Goal: Information Seeking & Learning: Check status

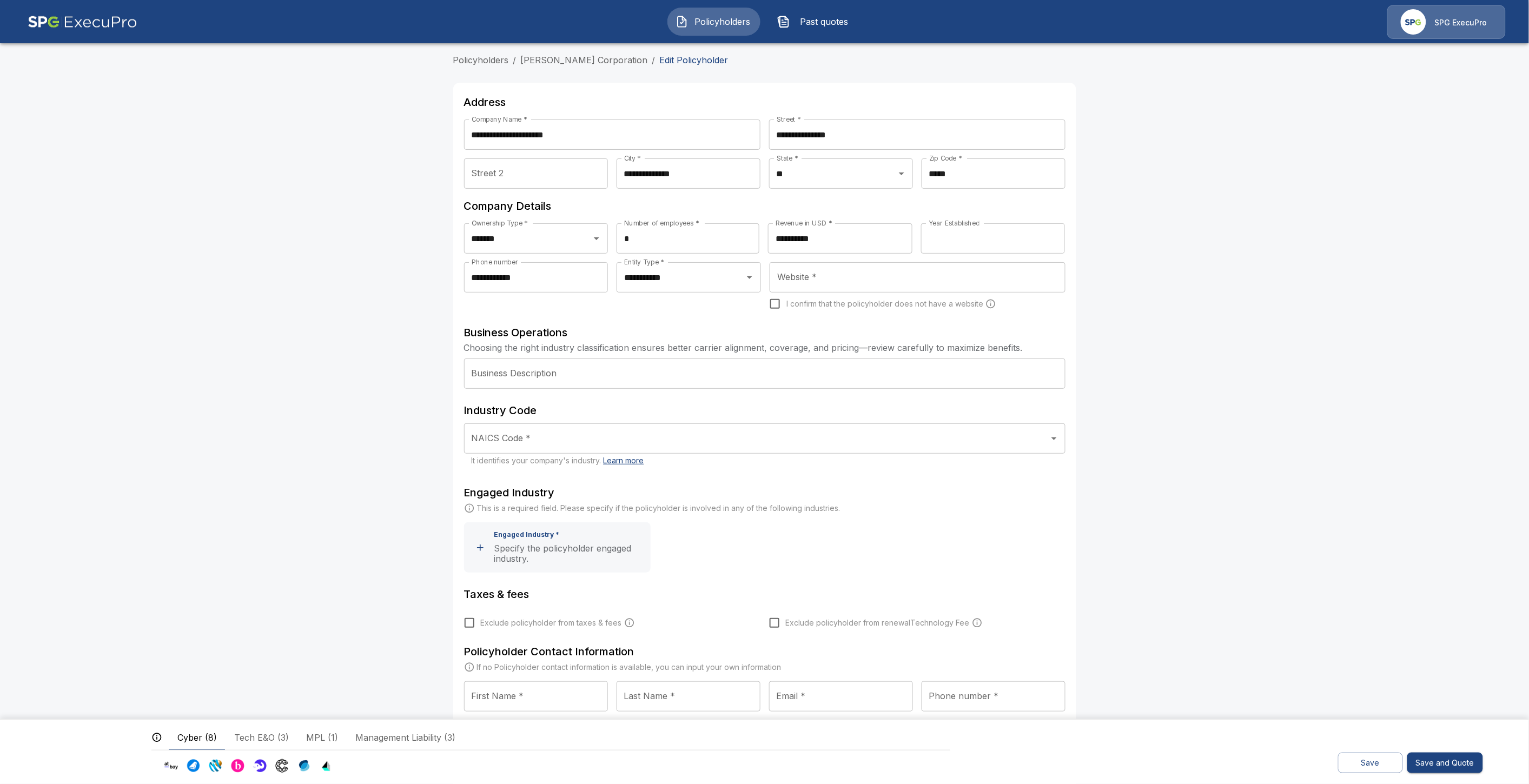
click at [802, 20] on span "Past quotes" at bounding box center [824, 22] width 60 height 13
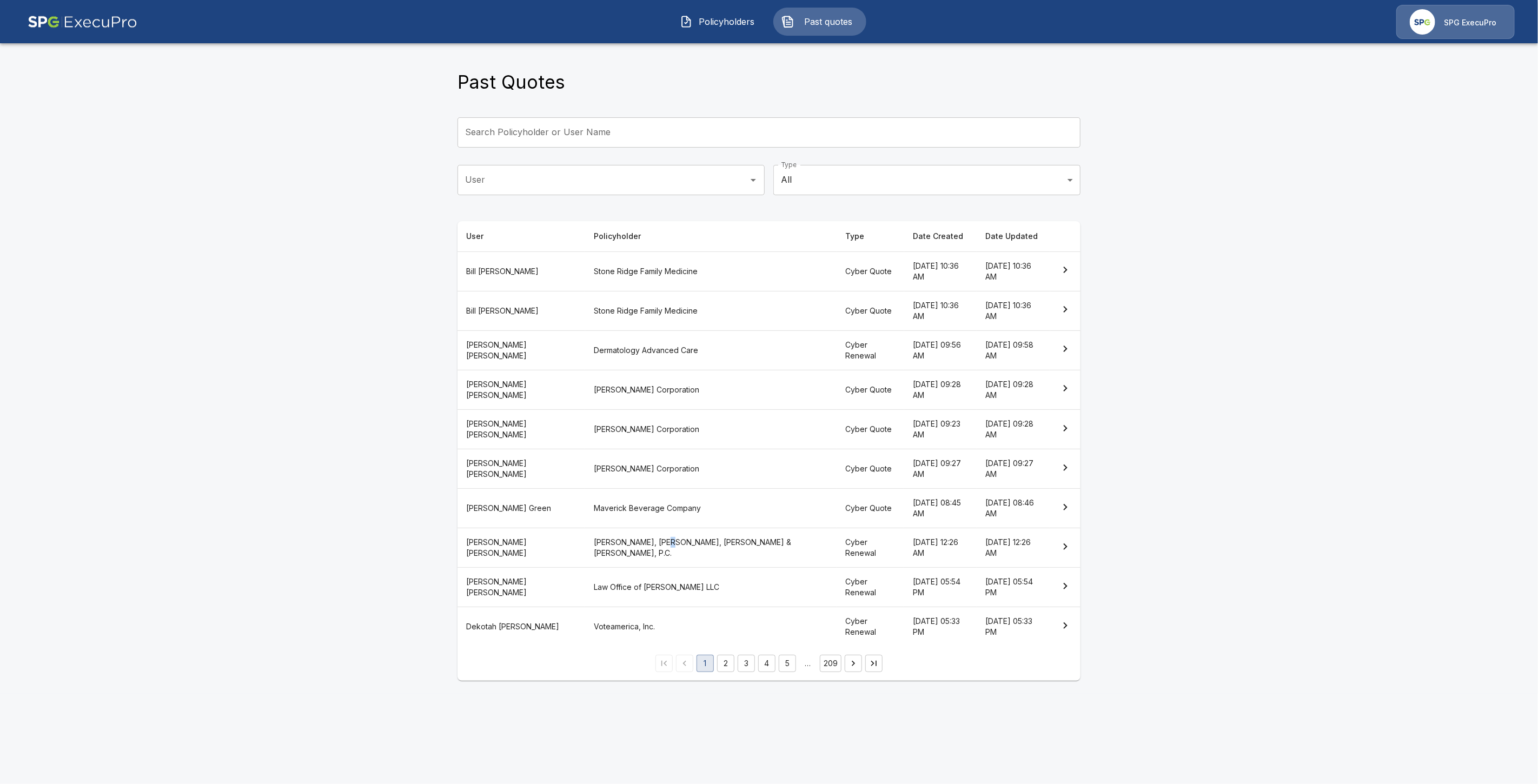
click at [617, 528] on th "Berger, Katz, Weishaus & Lenza, P.C." at bounding box center [711, 548] width 251 height 39
click at [638, 568] on th "Law Office of Steven M Berger LLC" at bounding box center [711, 587] width 251 height 39
click at [634, 341] on th "Dermatology Advanced Care" at bounding box center [711, 350] width 251 height 39
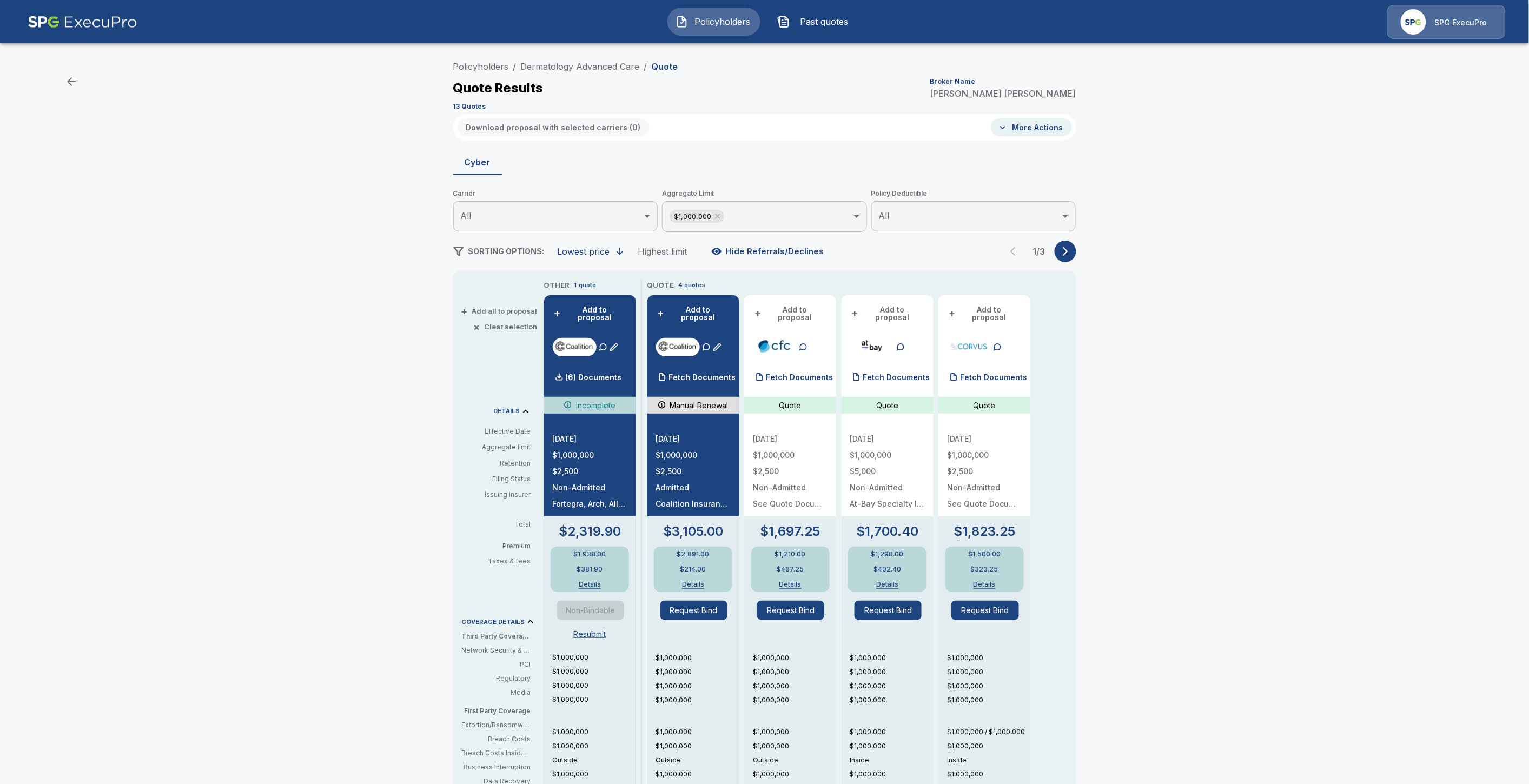
click at [1069, 251] on icon "button" at bounding box center [1065, 251] width 11 height 11
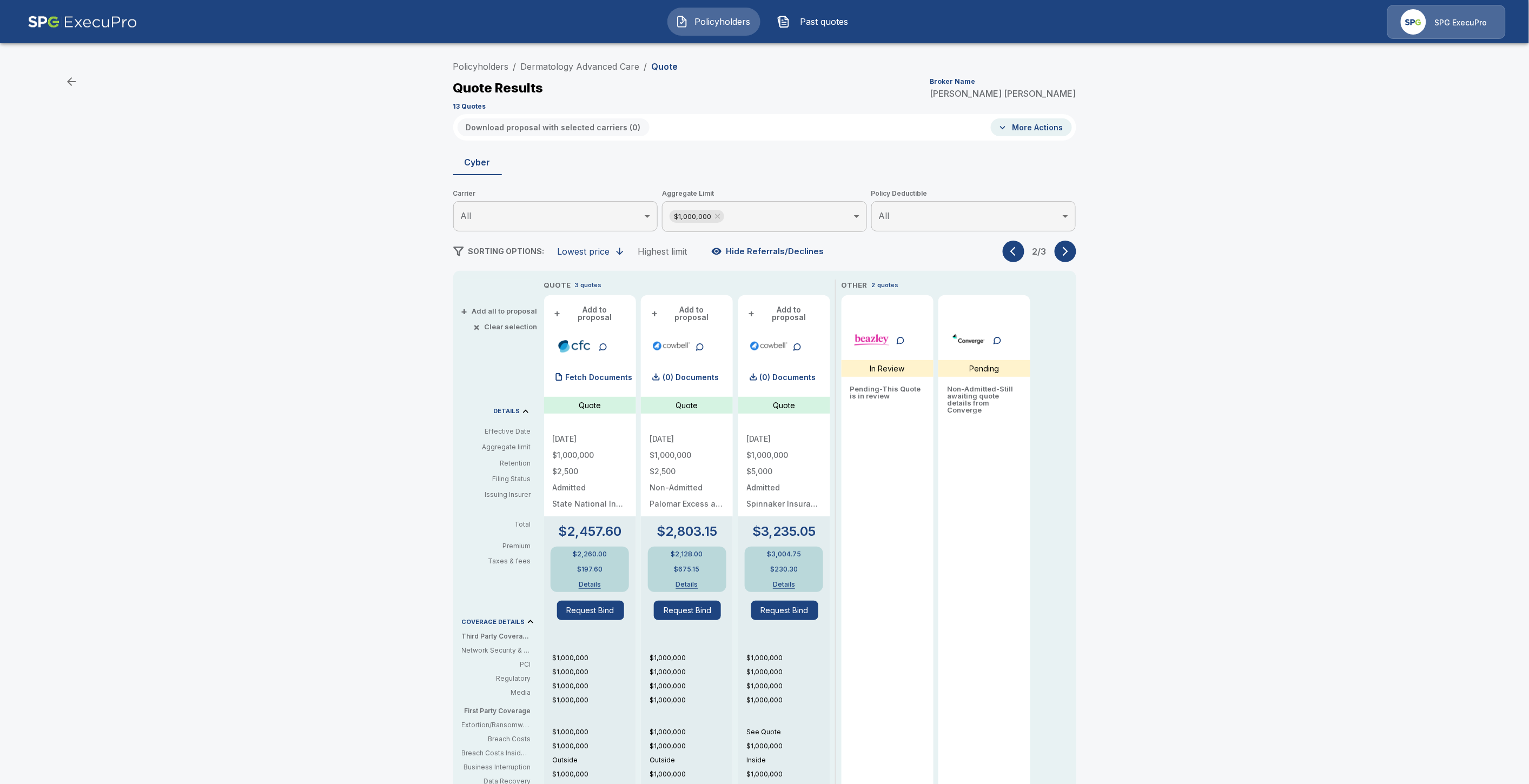
click at [1069, 251] on icon "button" at bounding box center [1065, 251] width 11 height 11
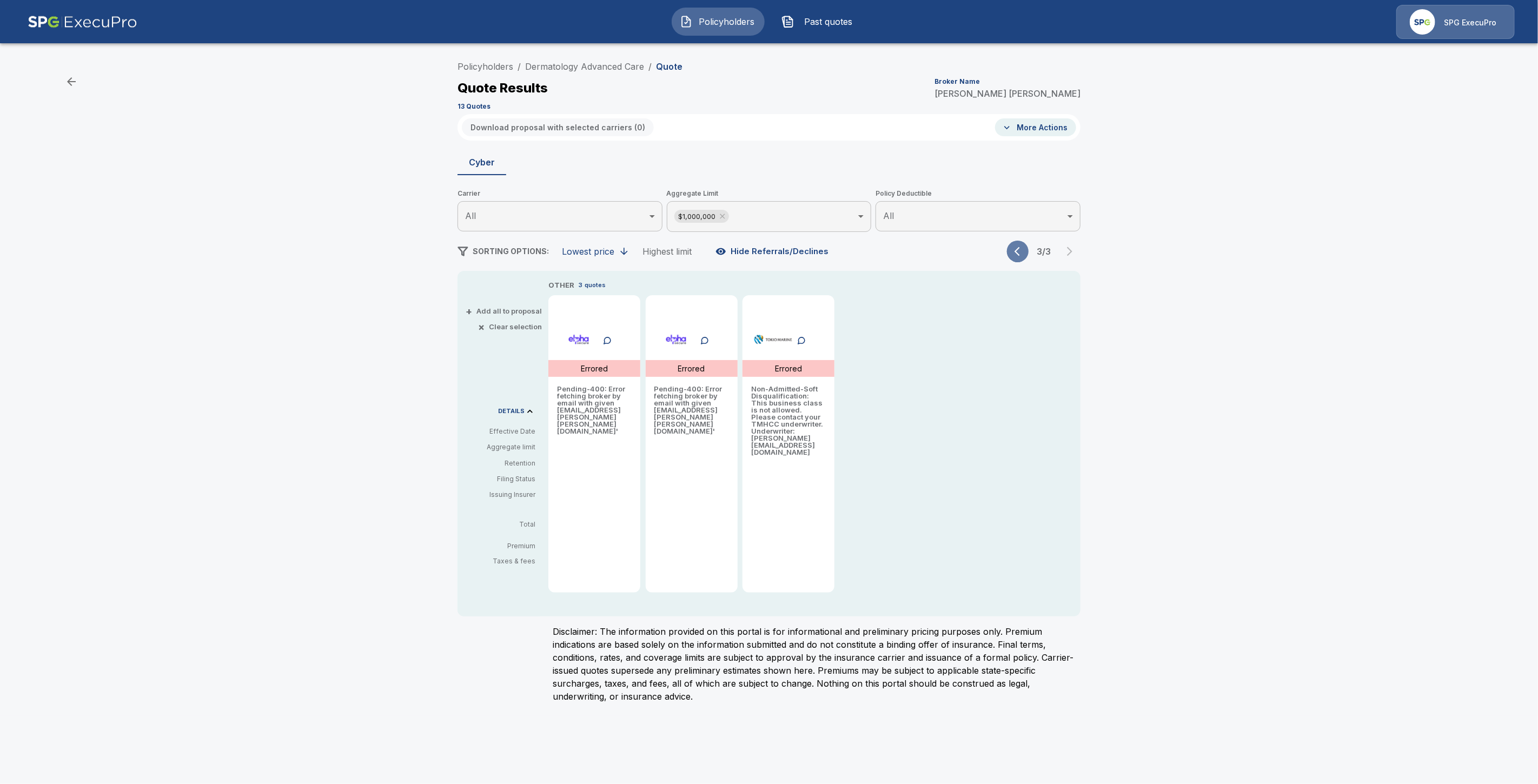
click at [1019, 245] on button "button" at bounding box center [1018, 251] width 22 height 22
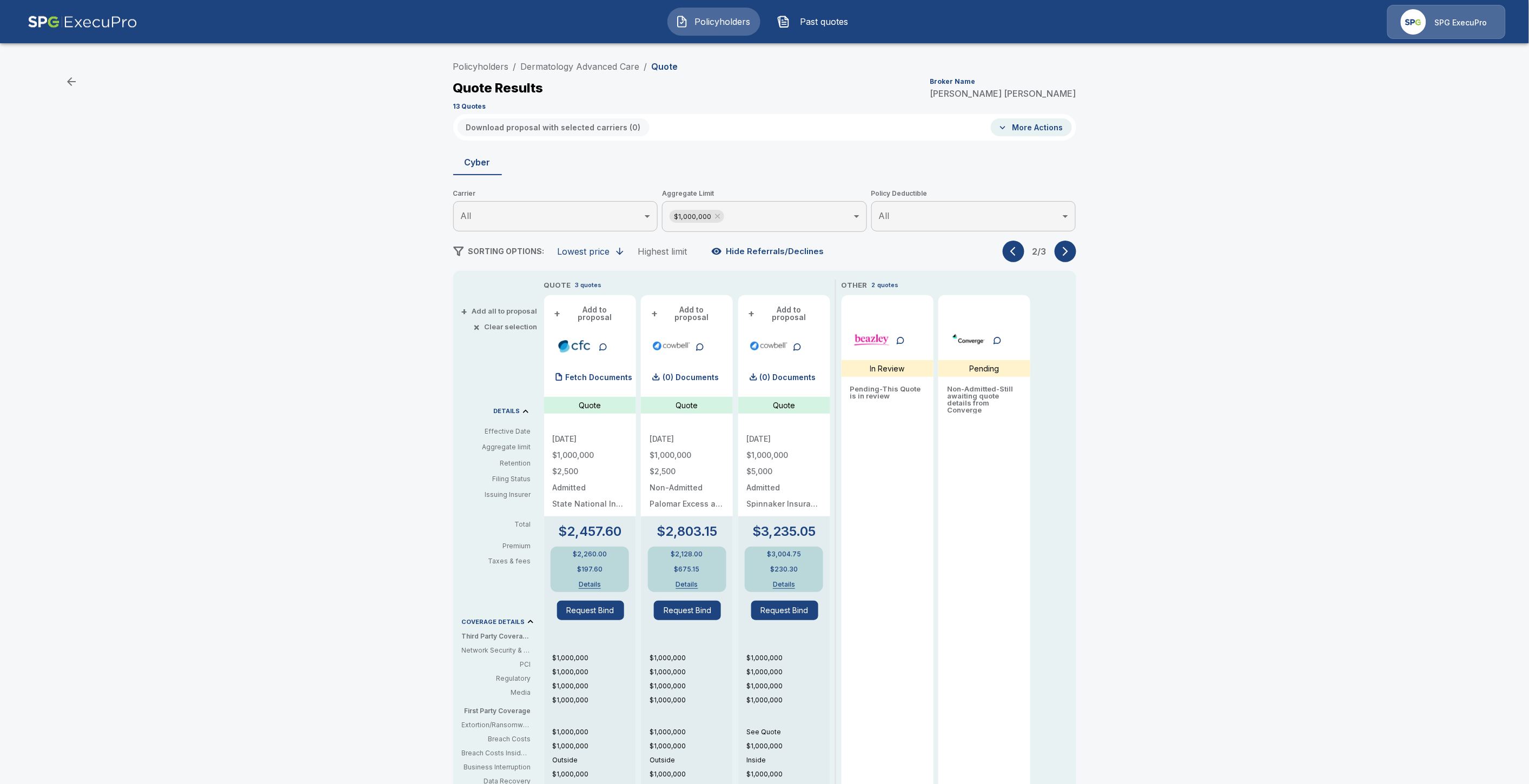
click at [1068, 254] on icon "button" at bounding box center [1065, 251] width 6 height 9
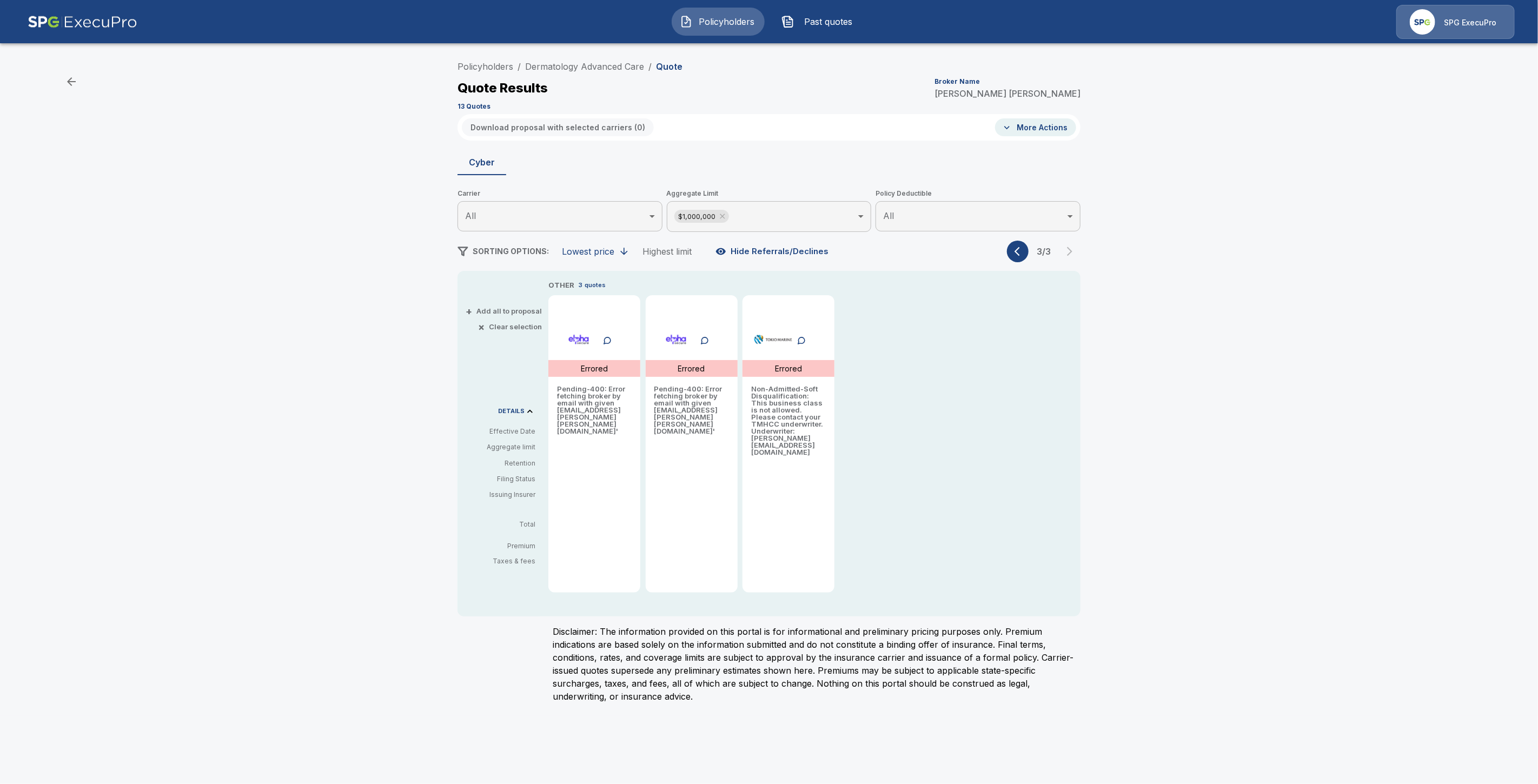
click at [806, 18] on span "Past quotes" at bounding box center [829, 22] width 60 height 13
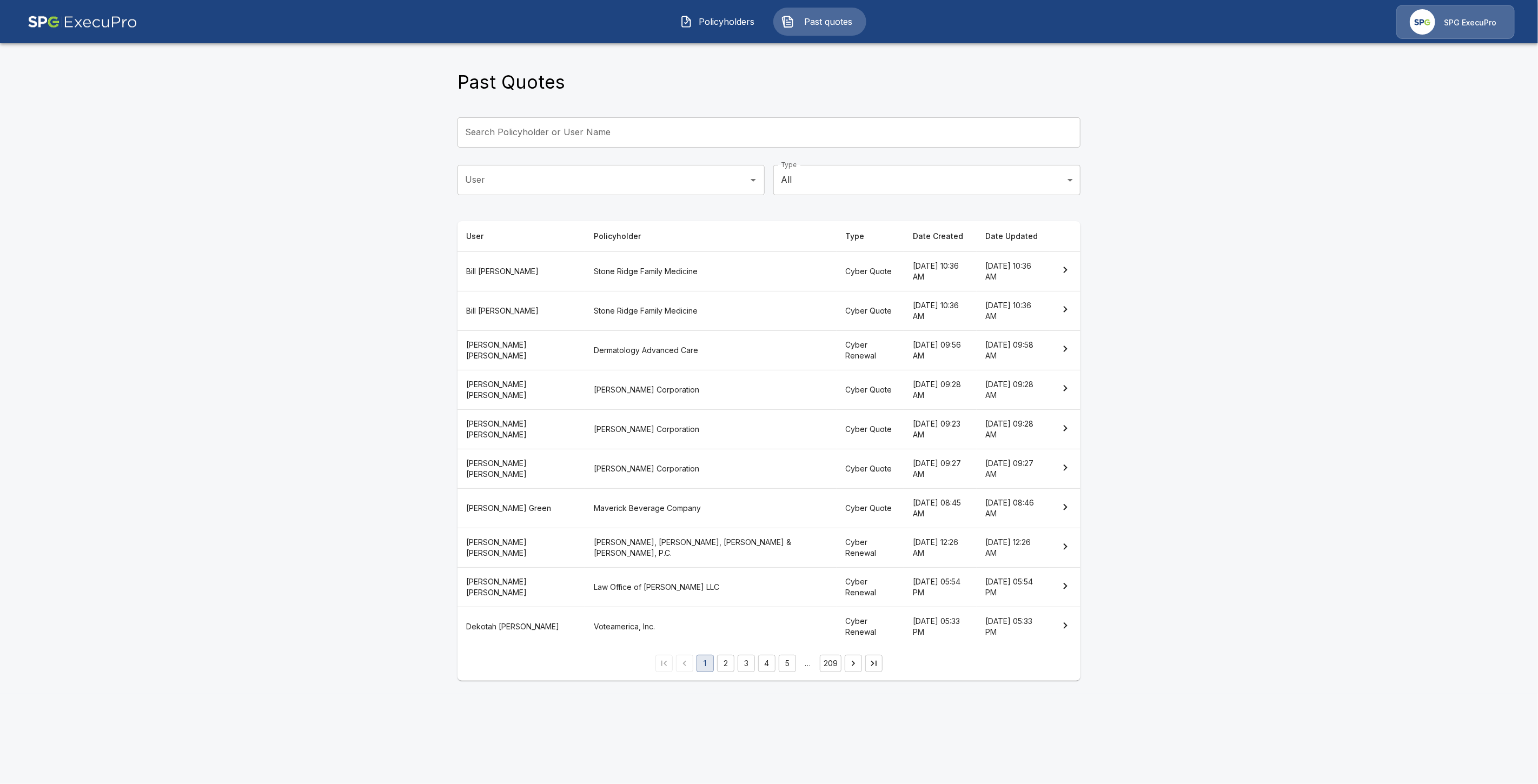
click at [722, 655] on button "2" at bounding box center [725, 663] width 17 height 17
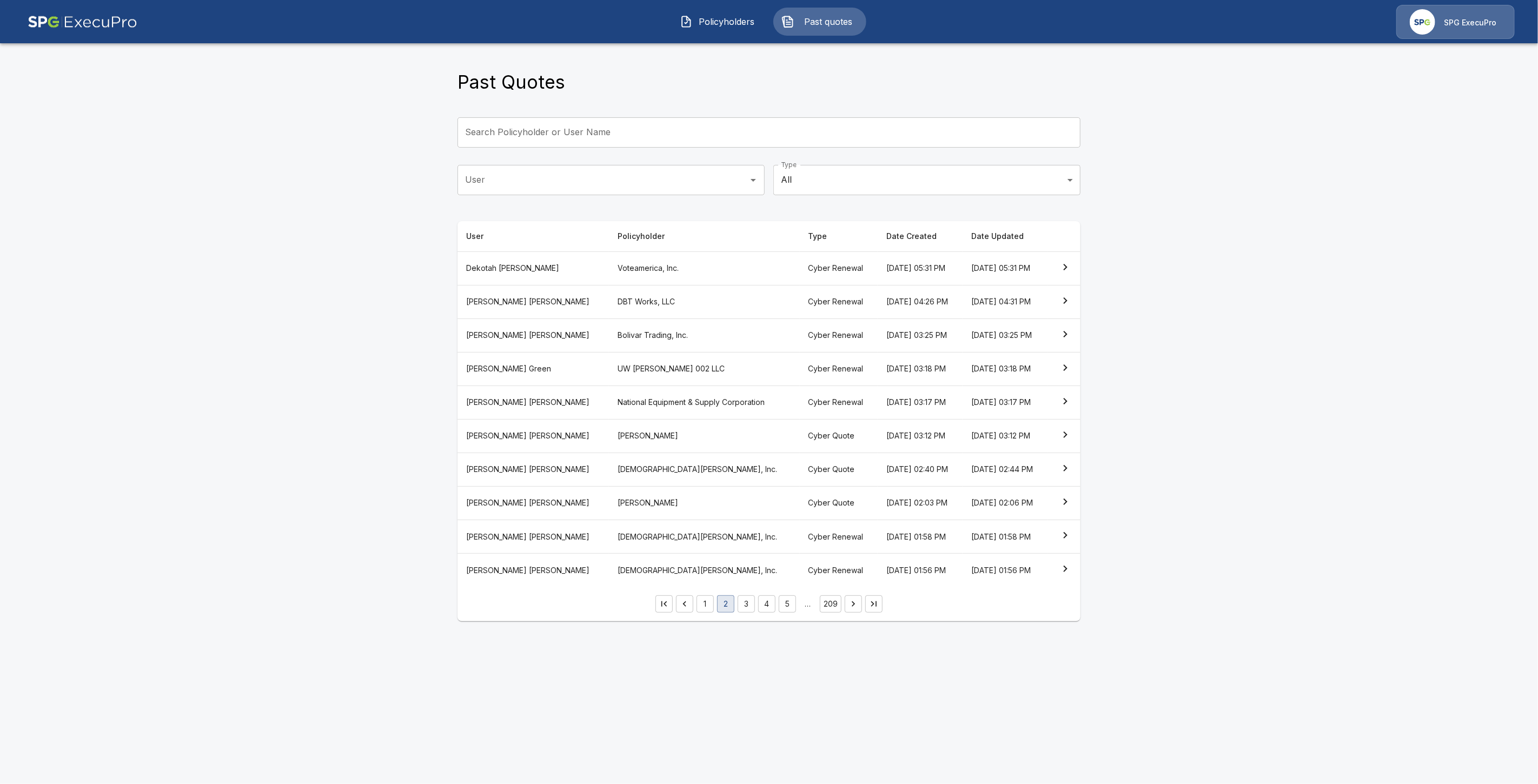
click at [744, 606] on button "3" at bounding box center [746, 603] width 17 height 17
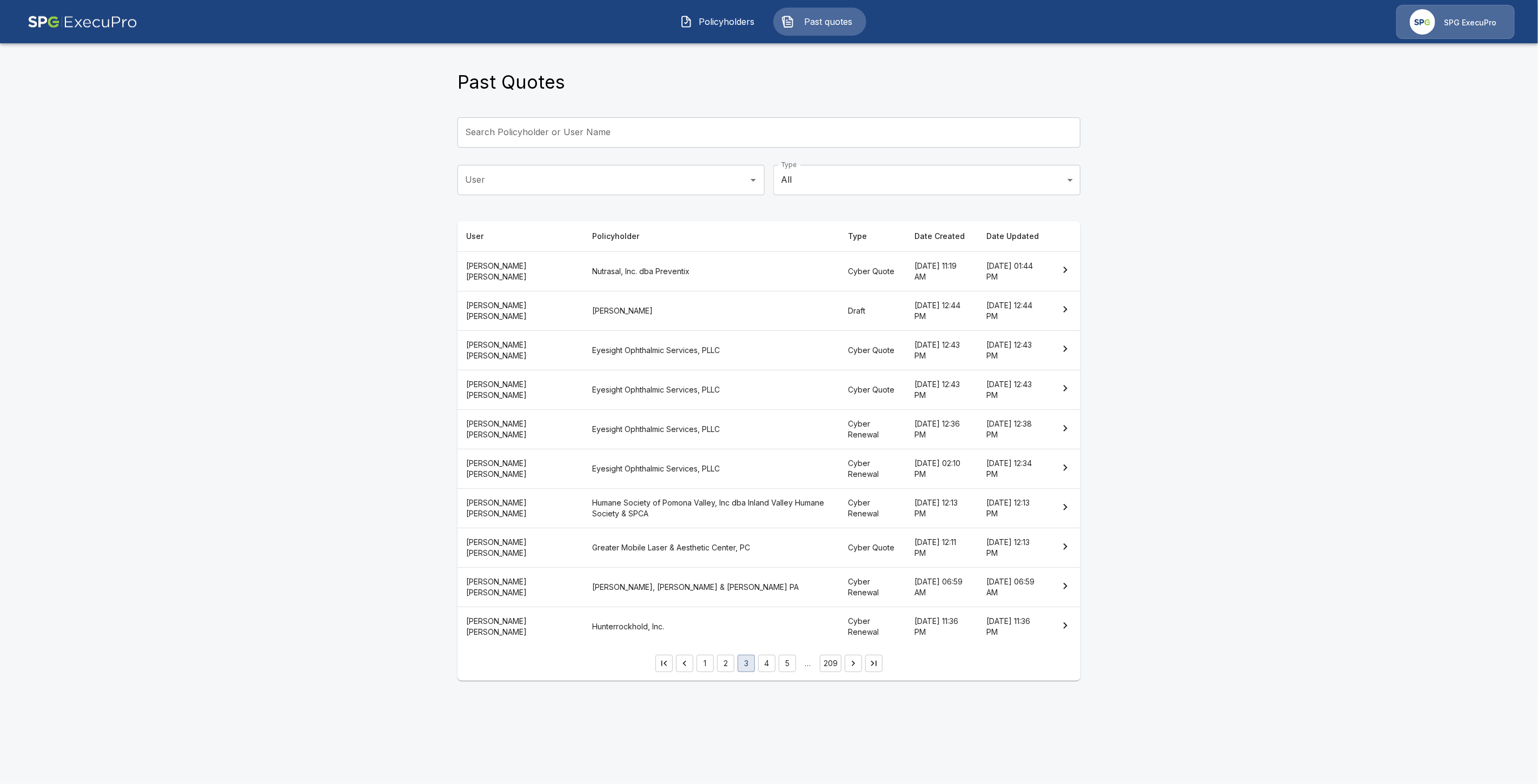
click at [711, 310] on th "John E Birk" at bounding box center [711, 310] width 256 height 39
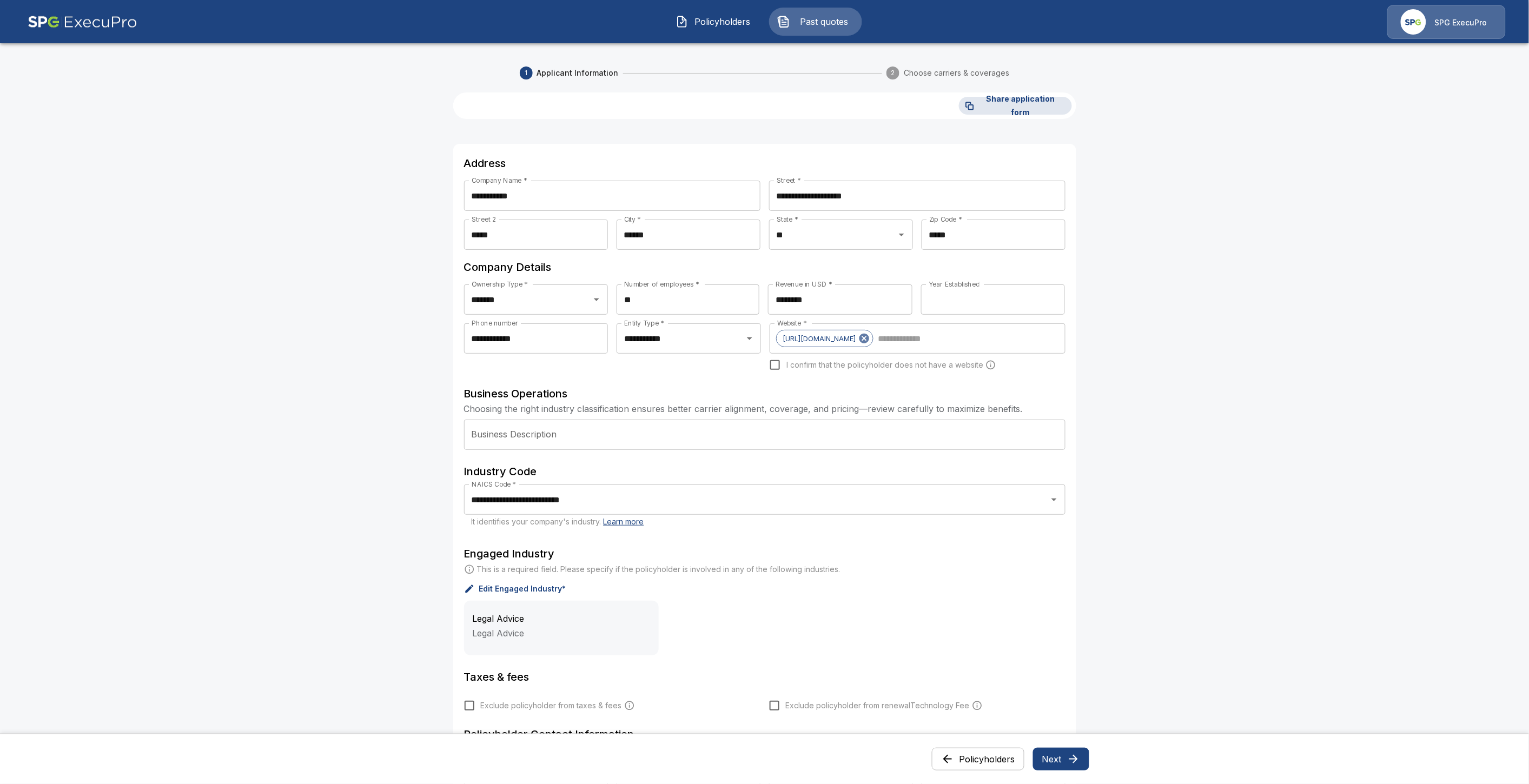
click at [1064, 759] on button "Next" at bounding box center [1061, 759] width 56 height 23
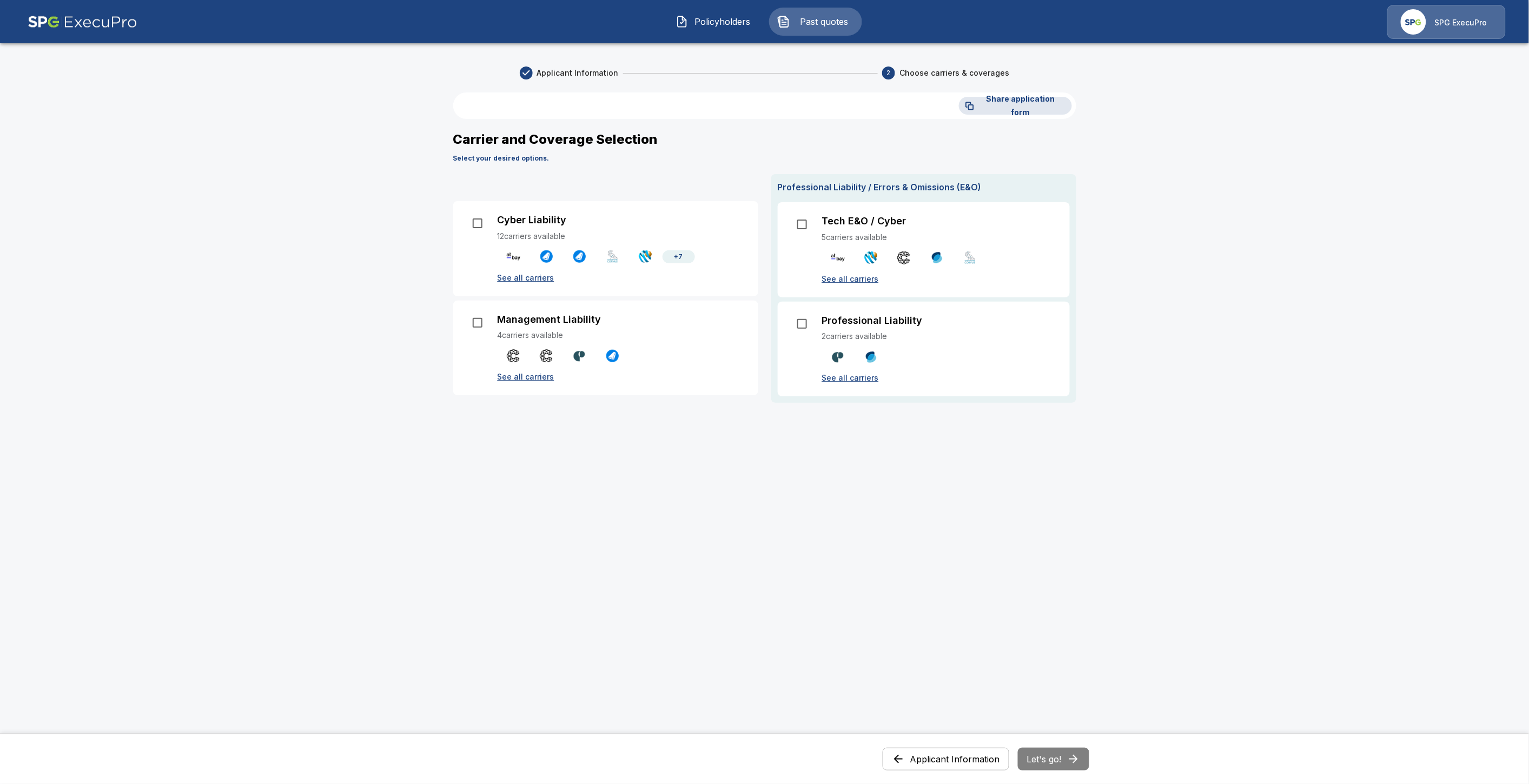
click at [856, 375] on p "See all carriers" at bounding box center [939, 377] width 235 height 11
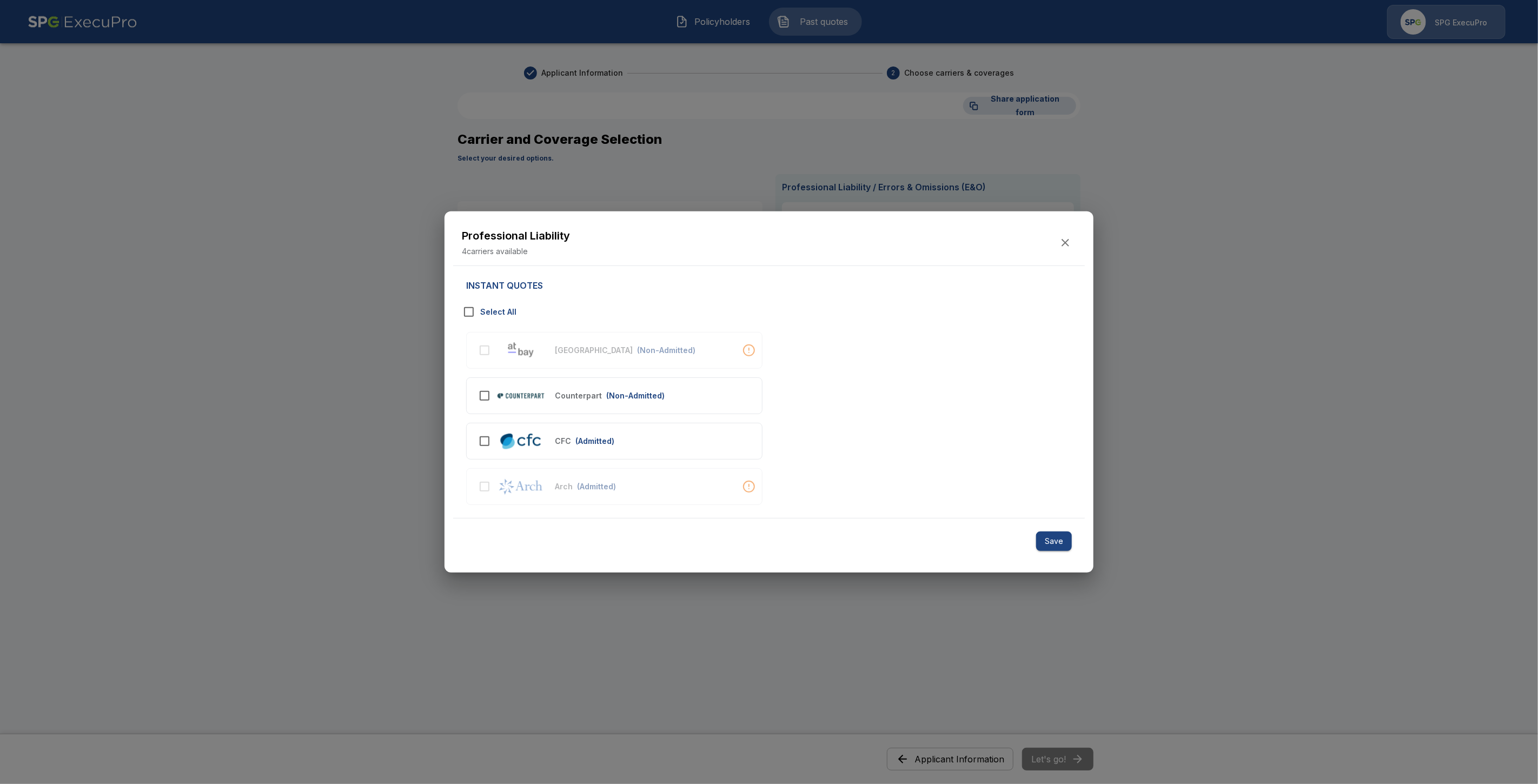
click at [1064, 247] on icon "button" at bounding box center [1065, 242] width 13 height 13
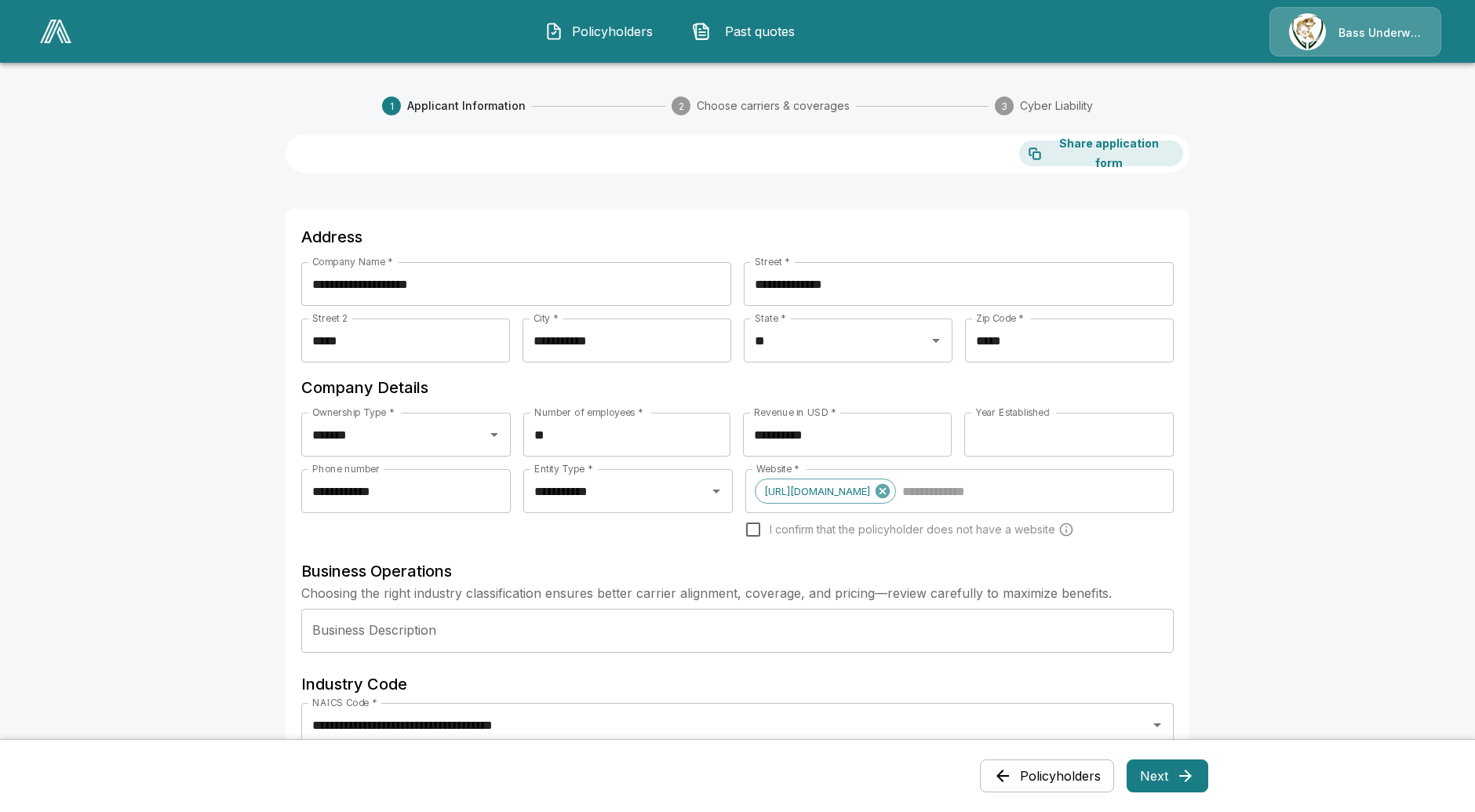
scroll to position [280, 0]
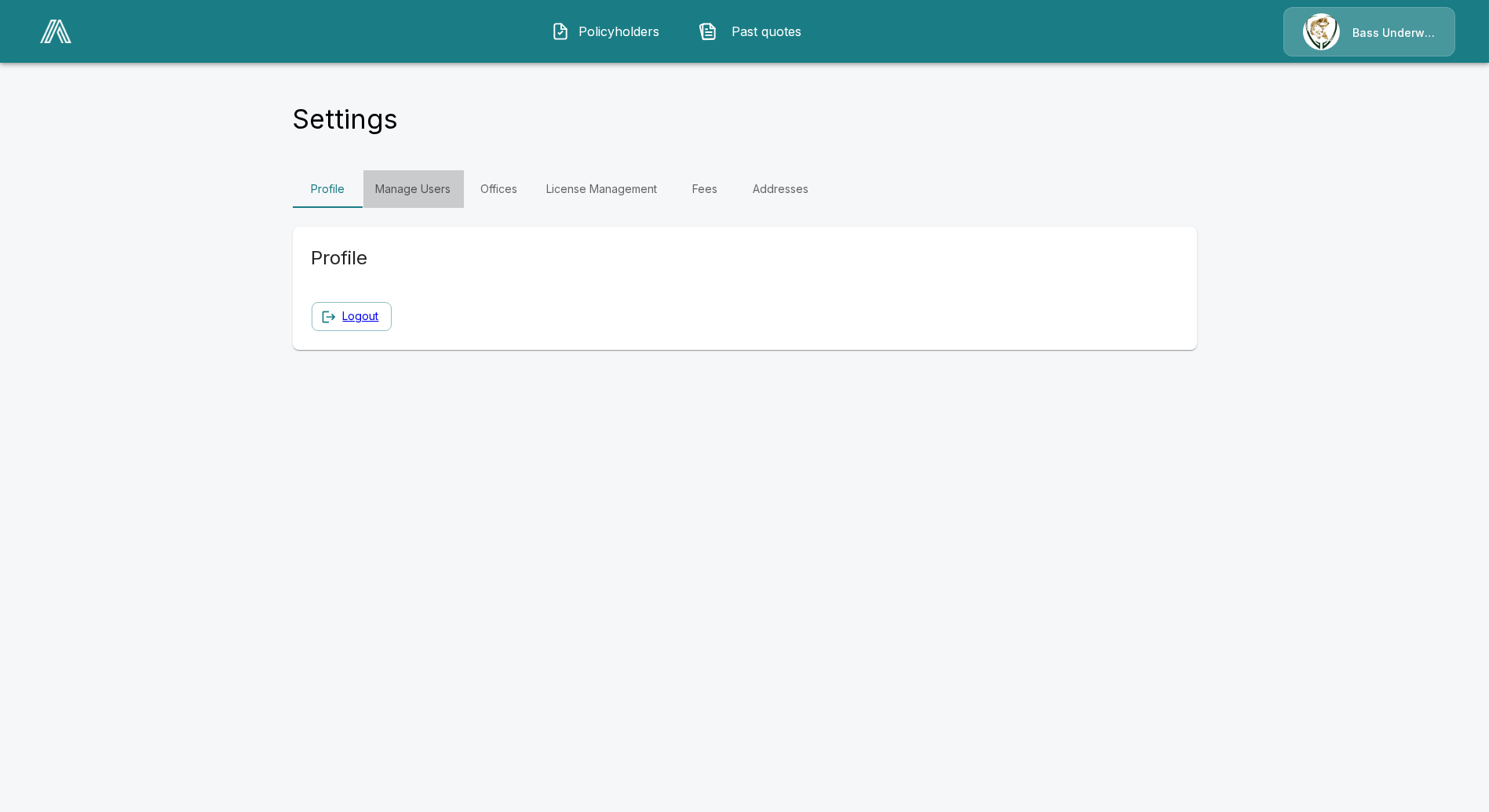
click at [426, 185] on link "Manage Users" at bounding box center [413, 189] width 100 height 38
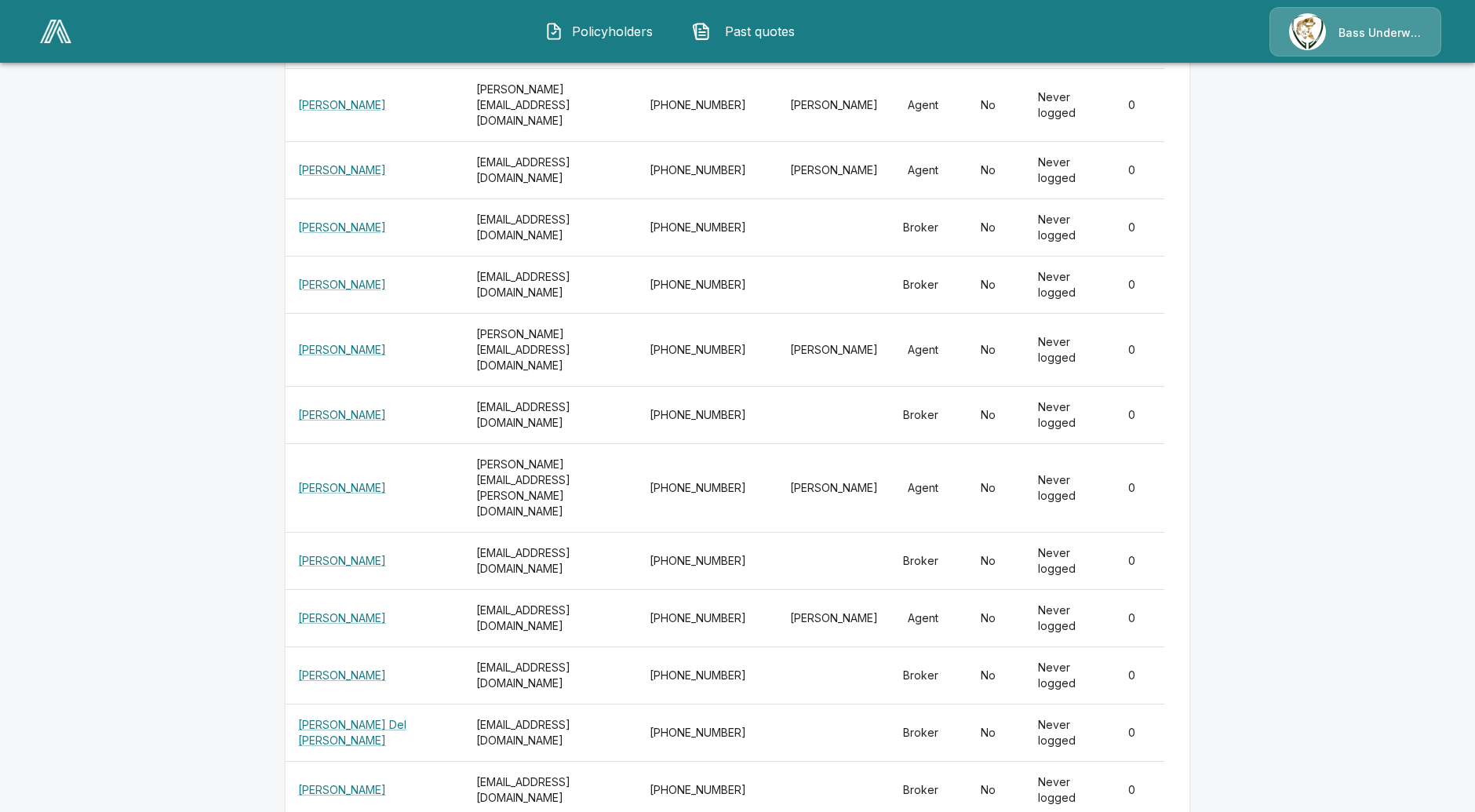
scroll to position [24592, 0]
